Goal: Task Accomplishment & Management: Use online tool/utility

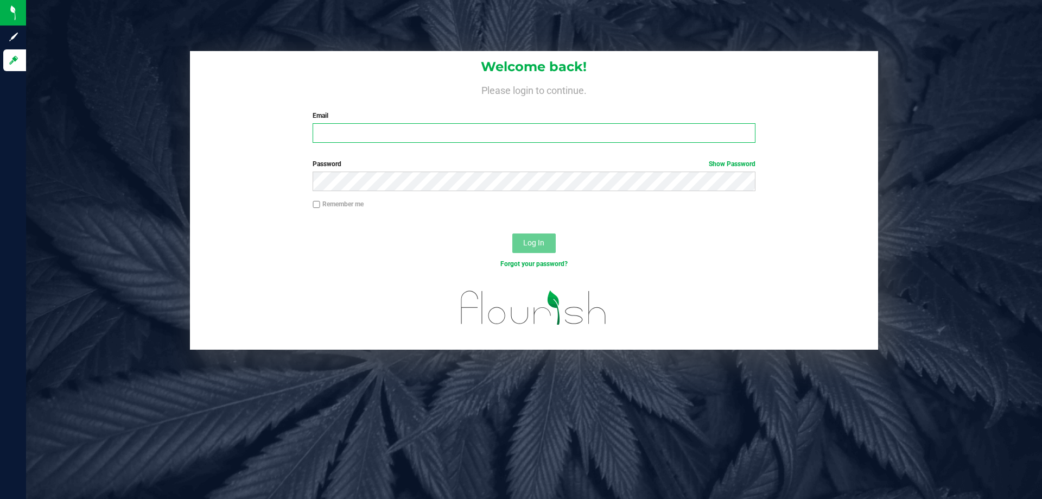
click at [367, 126] on input "Email" at bounding box center [534, 133] width 442 height 20
type input "[EMAIL_ADDRESS][DOMAIN_NAME]"
click at [512, 233] on button "Log In" at bounding box center [533, 243] width 43 height 20
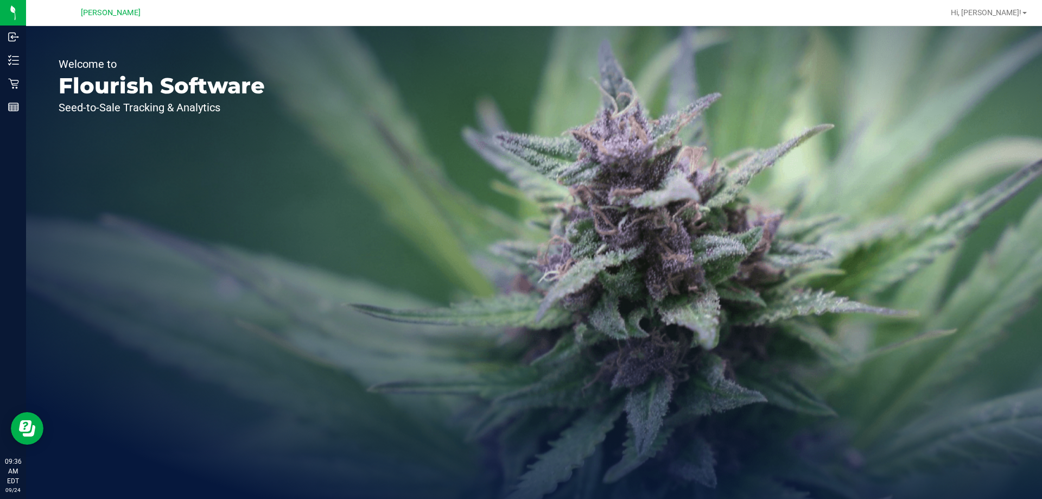
click at [69, 264] on div "Welcome to Flourish Software Seed-to-Sale Tracking & Analytics" at bounding box center [161, 262] width 271 height 473
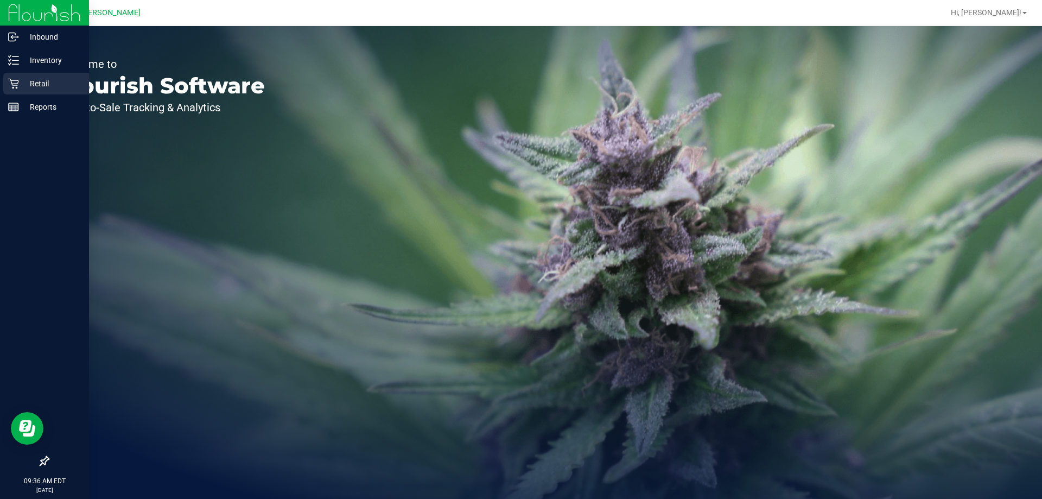
click at [35, 80] on p "Retail" at bounding box center [51, 83] width 65 height 13
